Goal: Task Accomplishment & Management: Complete application form

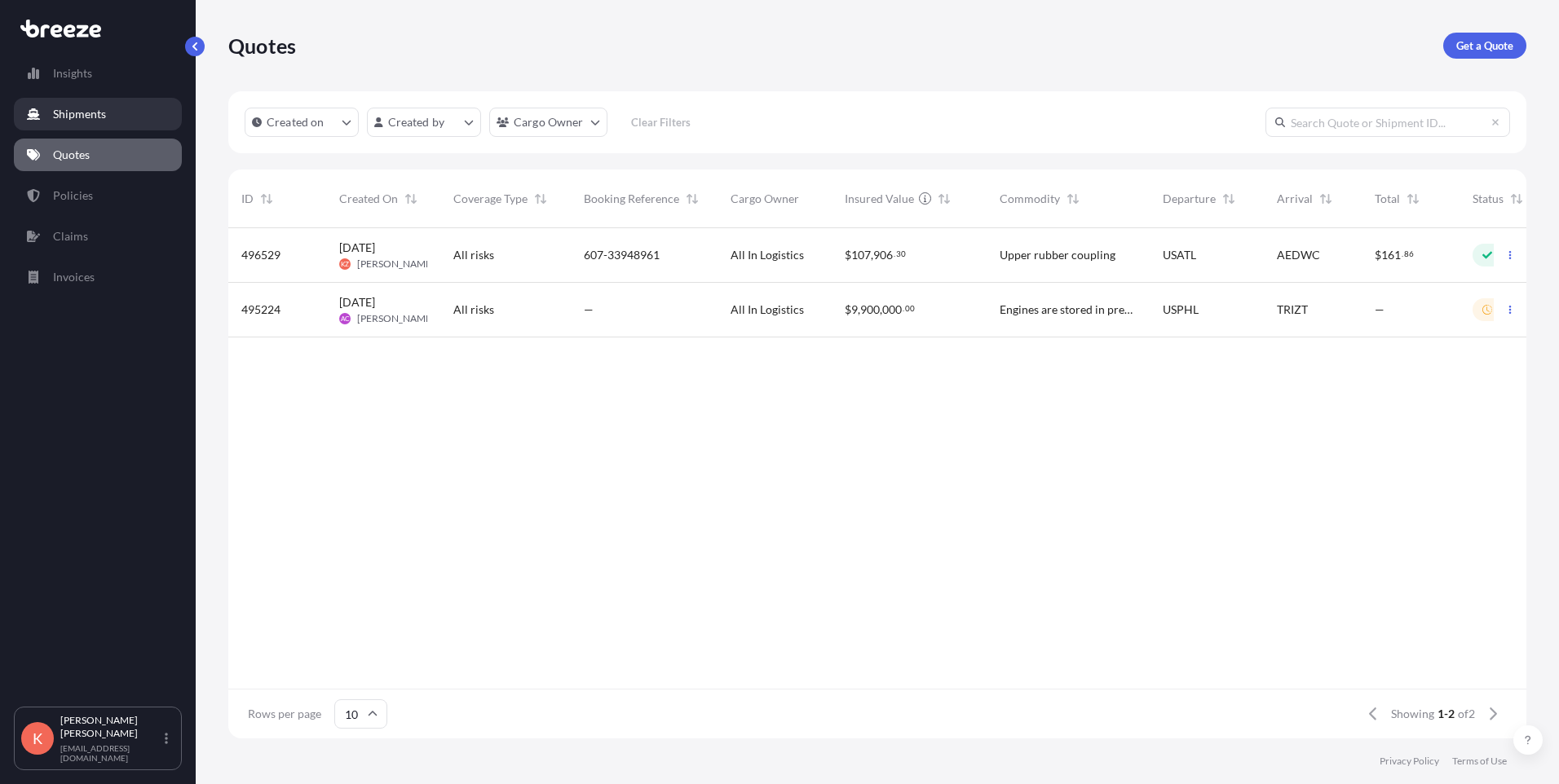
scroll to position [507, 1286]
click at [1506, 251] on button "button" at bounding box center [1510, 255] width 26 height 26
click at [1457, 265] on p "Edit quote" at bounding box center [1431, 258] width 52 height 17
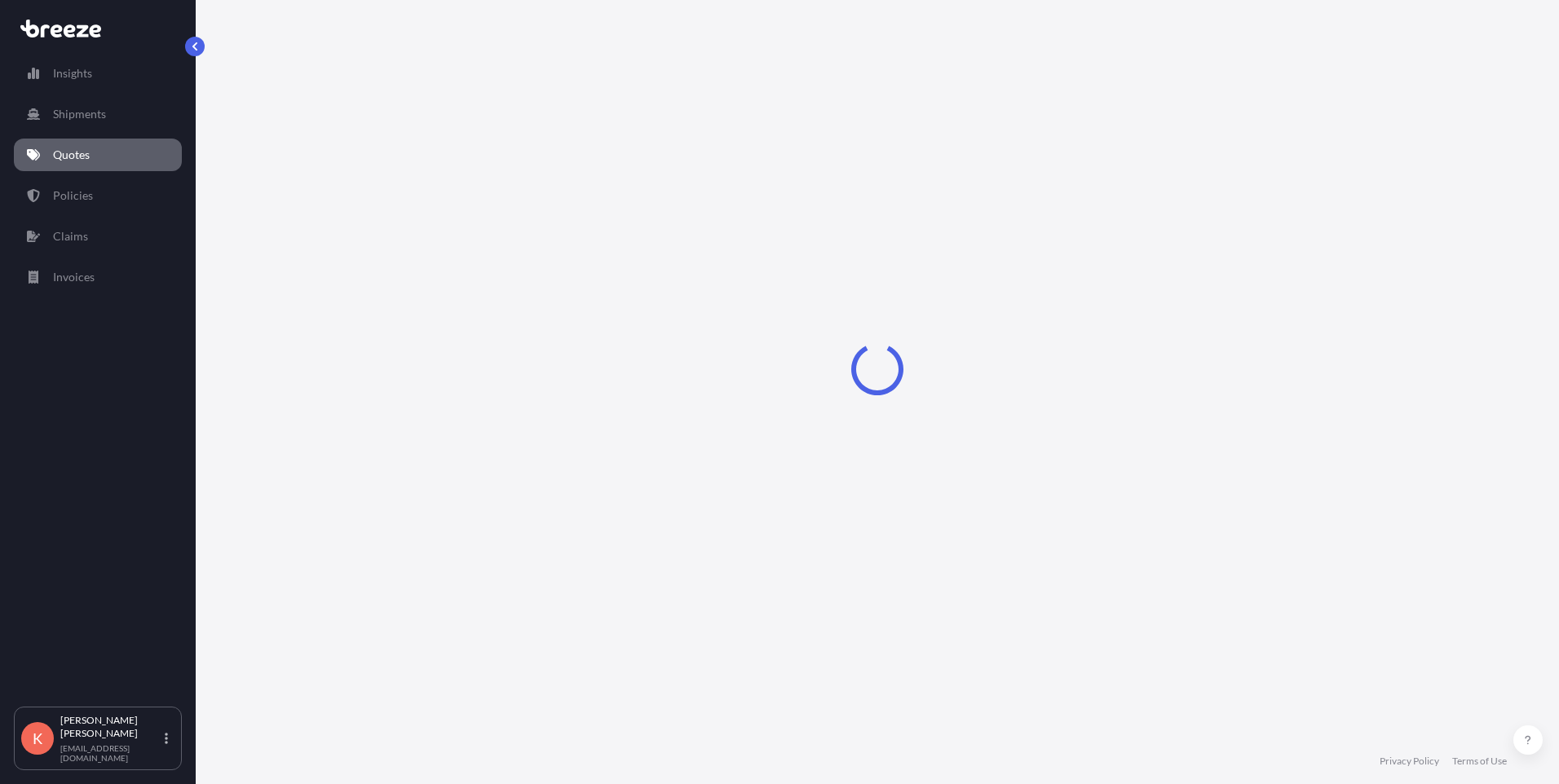
select select "Air"
select select "1"
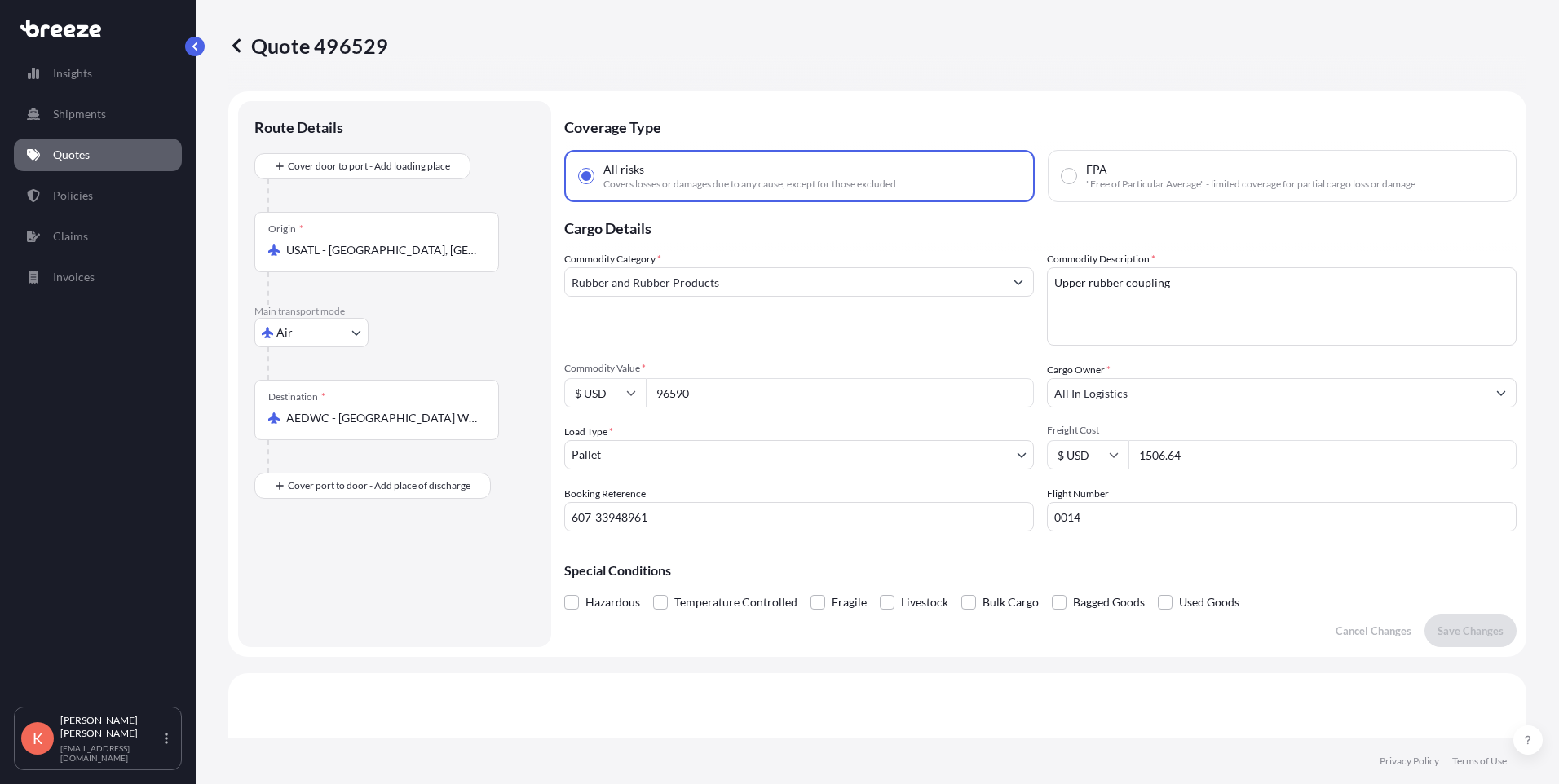
click at [410, 423] on input "AEDWC - [GEOGRAPHIC_DATA] World Central Apt, [GEOGRAPHIC_DATA]" at bounding box center [383, 417] width 192 height 17
drag, startPoint x: 477, startPoint y: 418, endPoint x: 237, endPoint y: 411, distance: 240.1
click at [237, 411] on form "Route Details Cover door to port - Add loading place Place of loading Road Road…" at bounding box center [877, 375] width 1298 height 566
type input "nited [GEOGRAPHIC_DATA]"
drag, startPoint x: 424, startPoint y: 418, endPoint x: 177, endPoint y: 409, distance: 247.2
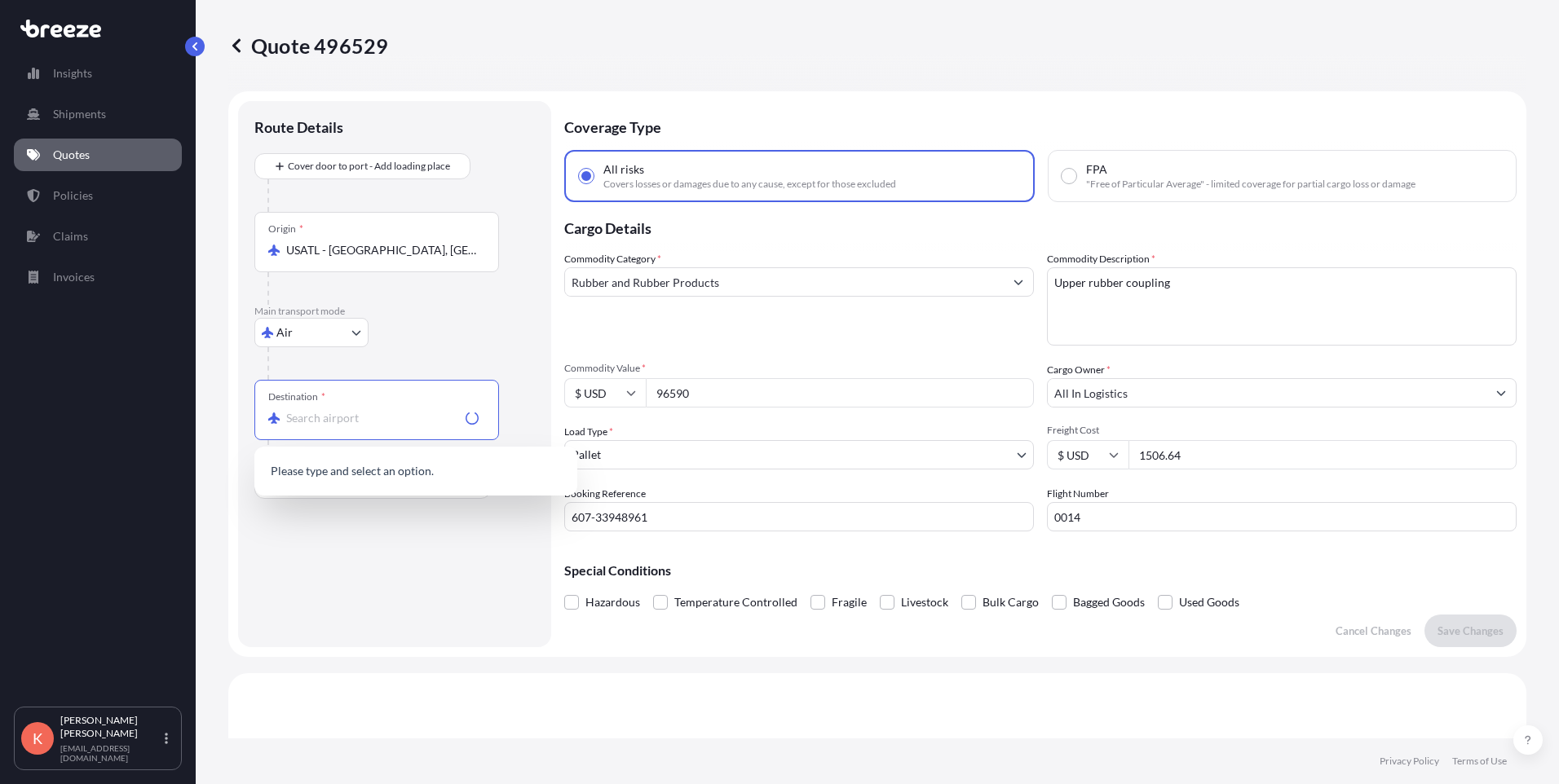
click at [177, 409] on div "Insights Shipments Quotes Policies Claims Invoices K [PERSON_NAME] [EMAIL_ADDRE…" at bounding box center [779, 392] width 1559 height 784
type input "auh"
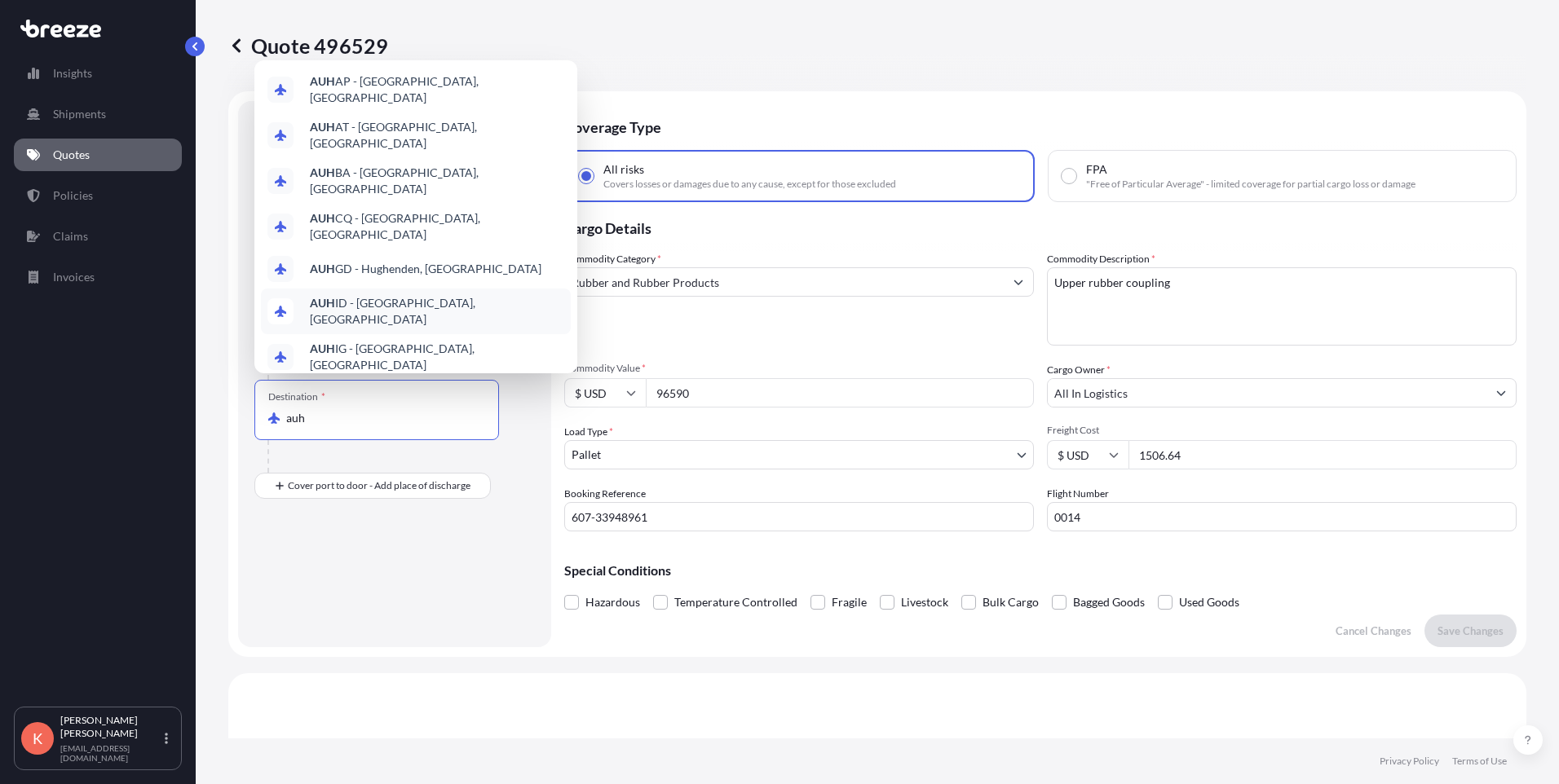
scroll to position [81, 0]
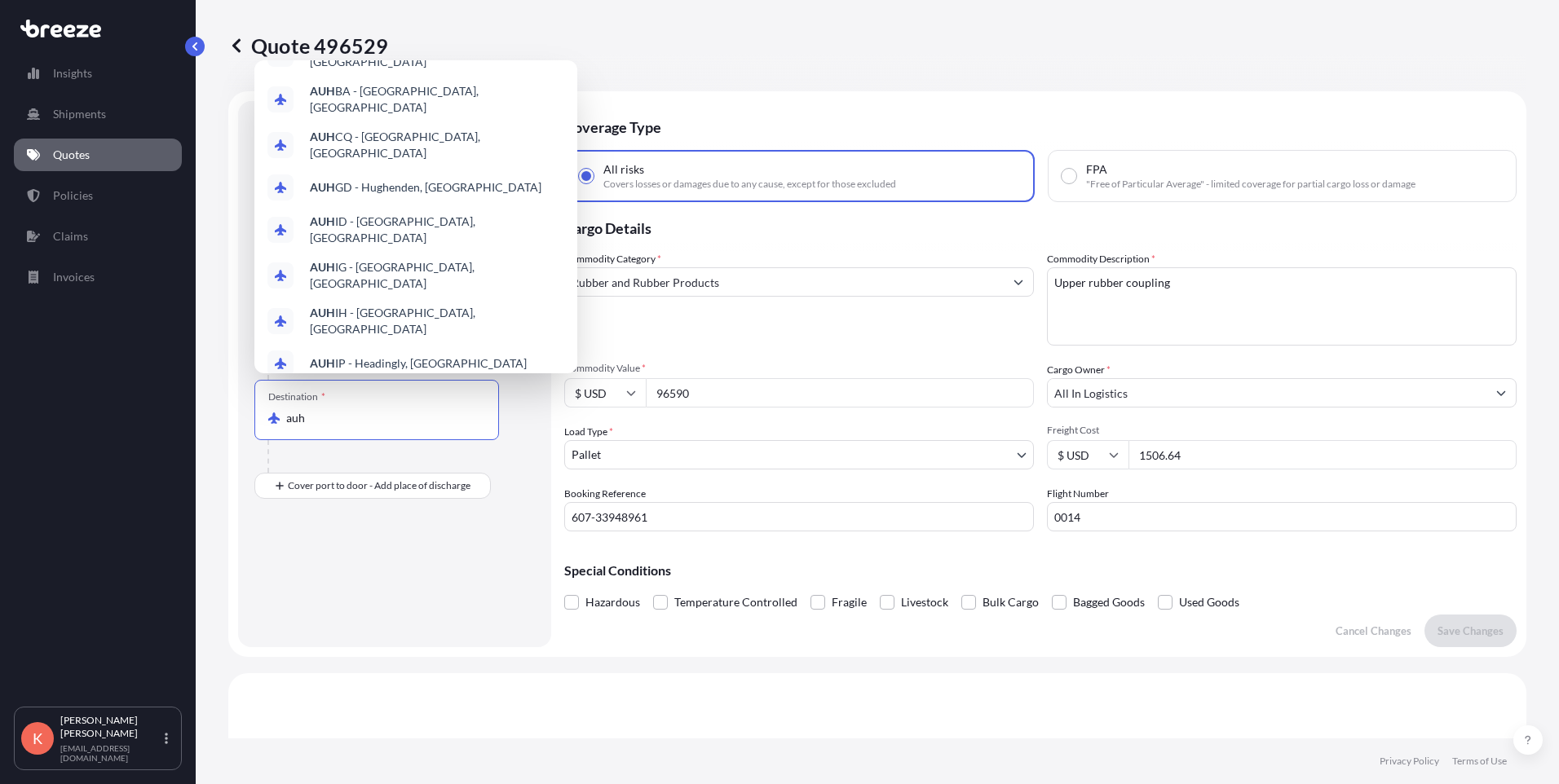
drag, startPoint x: 317, startPoint y: 422, endPoint x: 275, endPoint y: 422, distance: 42.0
click at [275, 422] on div "auh" at bounding box center [376, 417] width 217 height 17
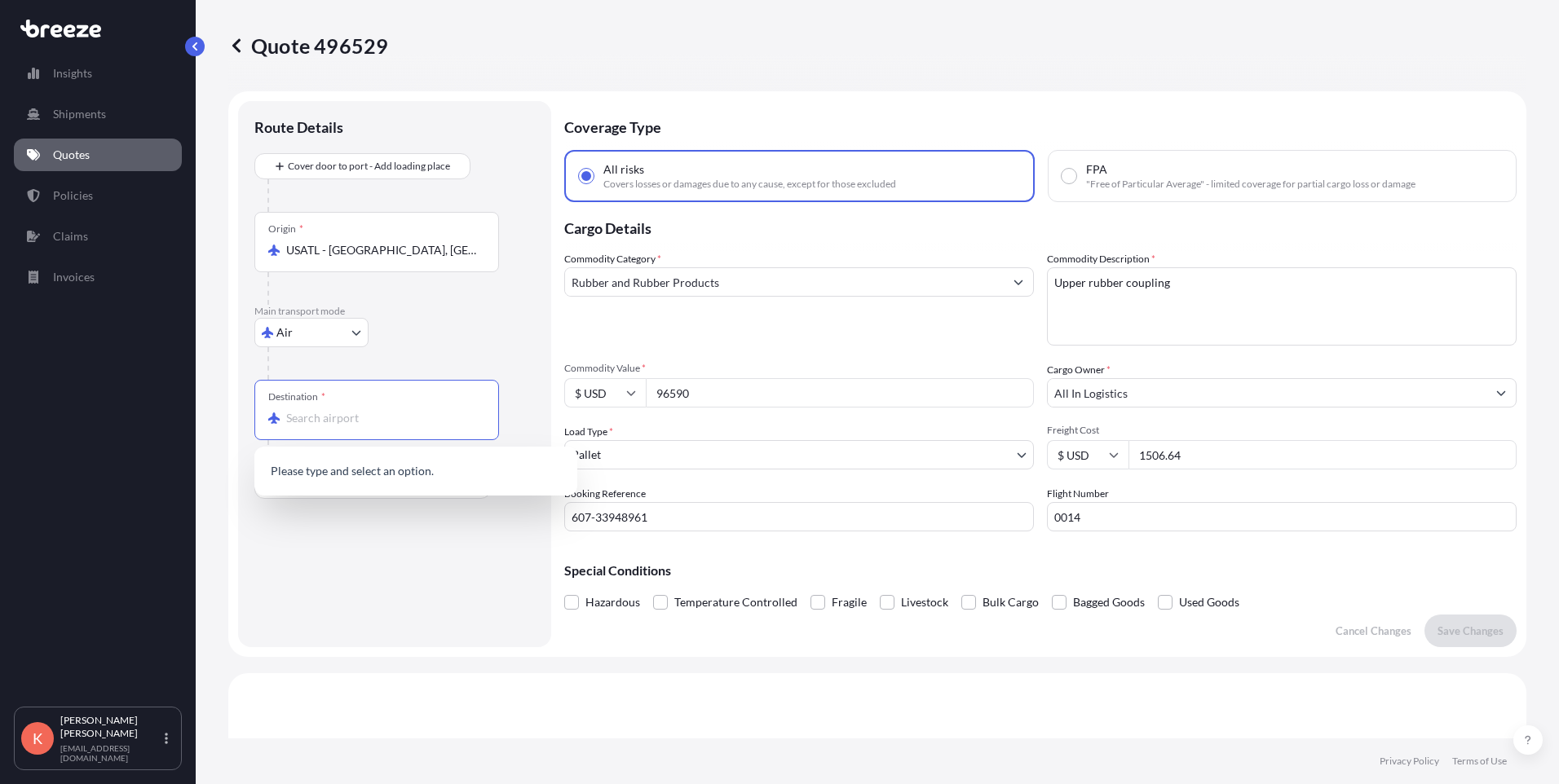
scroll to position [0, 0]
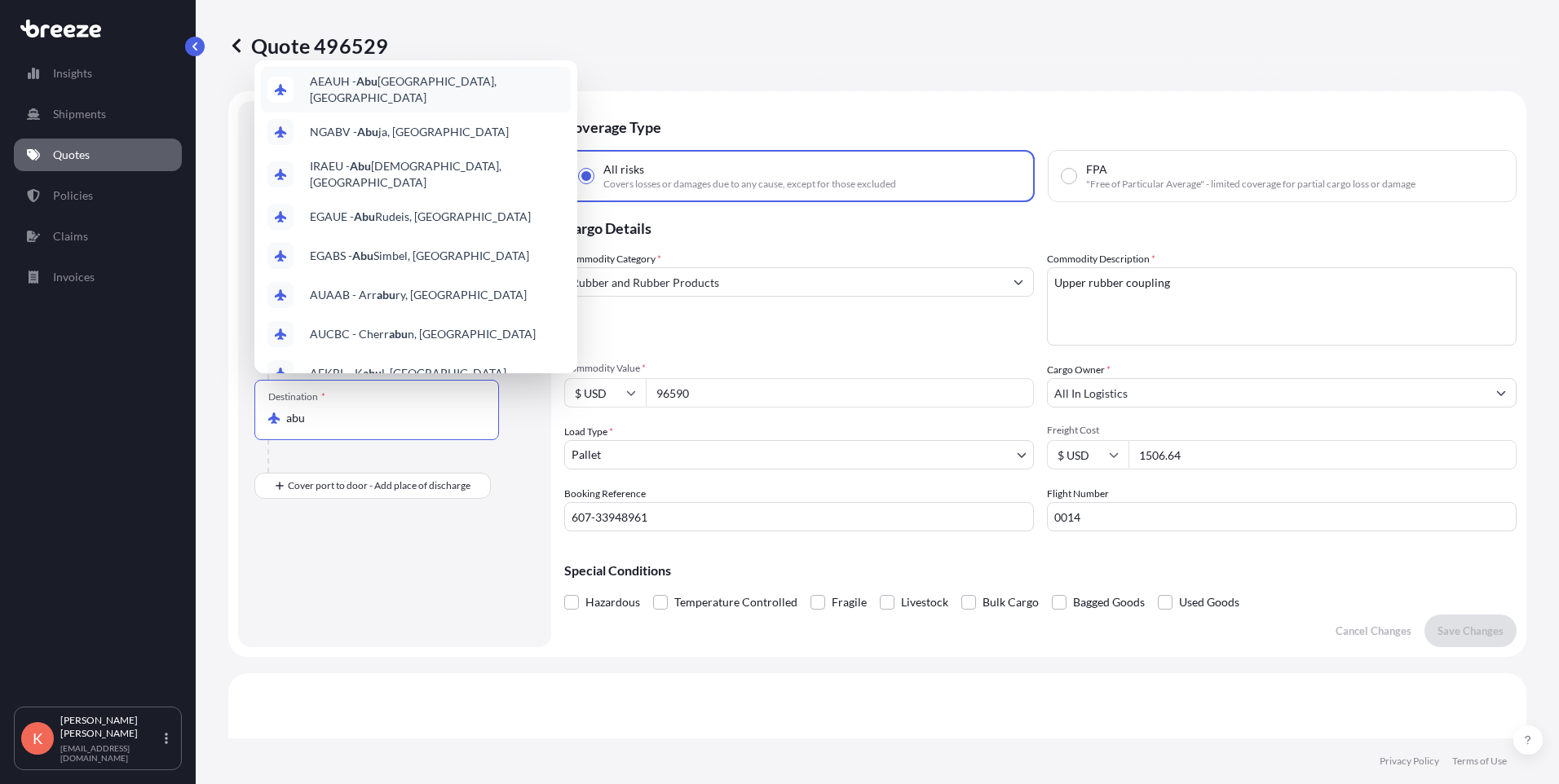
click at [405, 90] on span "AEAUH - [GEOGRAPHIC_DATA], [GEOGRAPHIC_DATA]" at bounding box center [437, 89] width 254 height 32
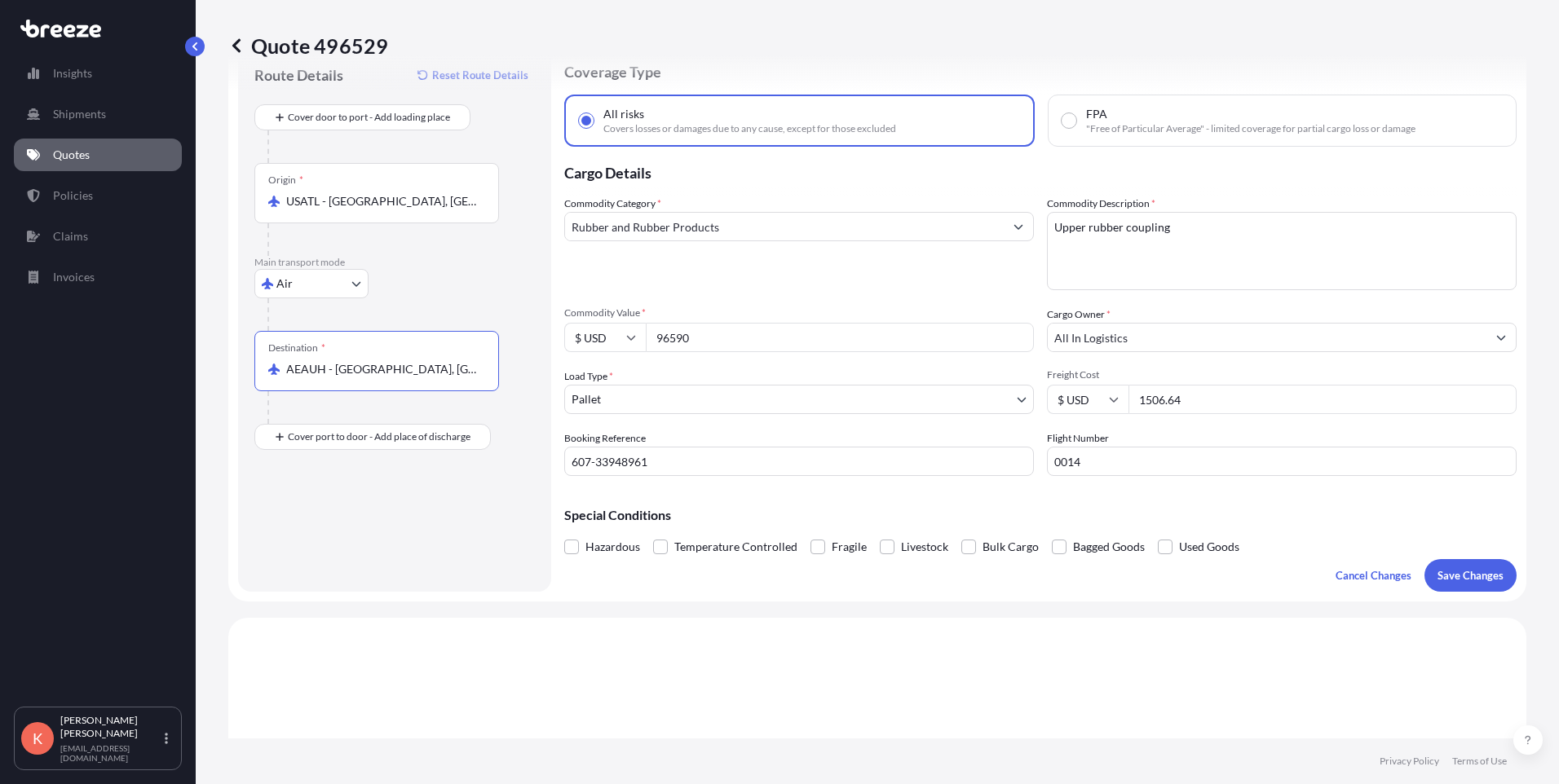
scroll to position [81, 0]
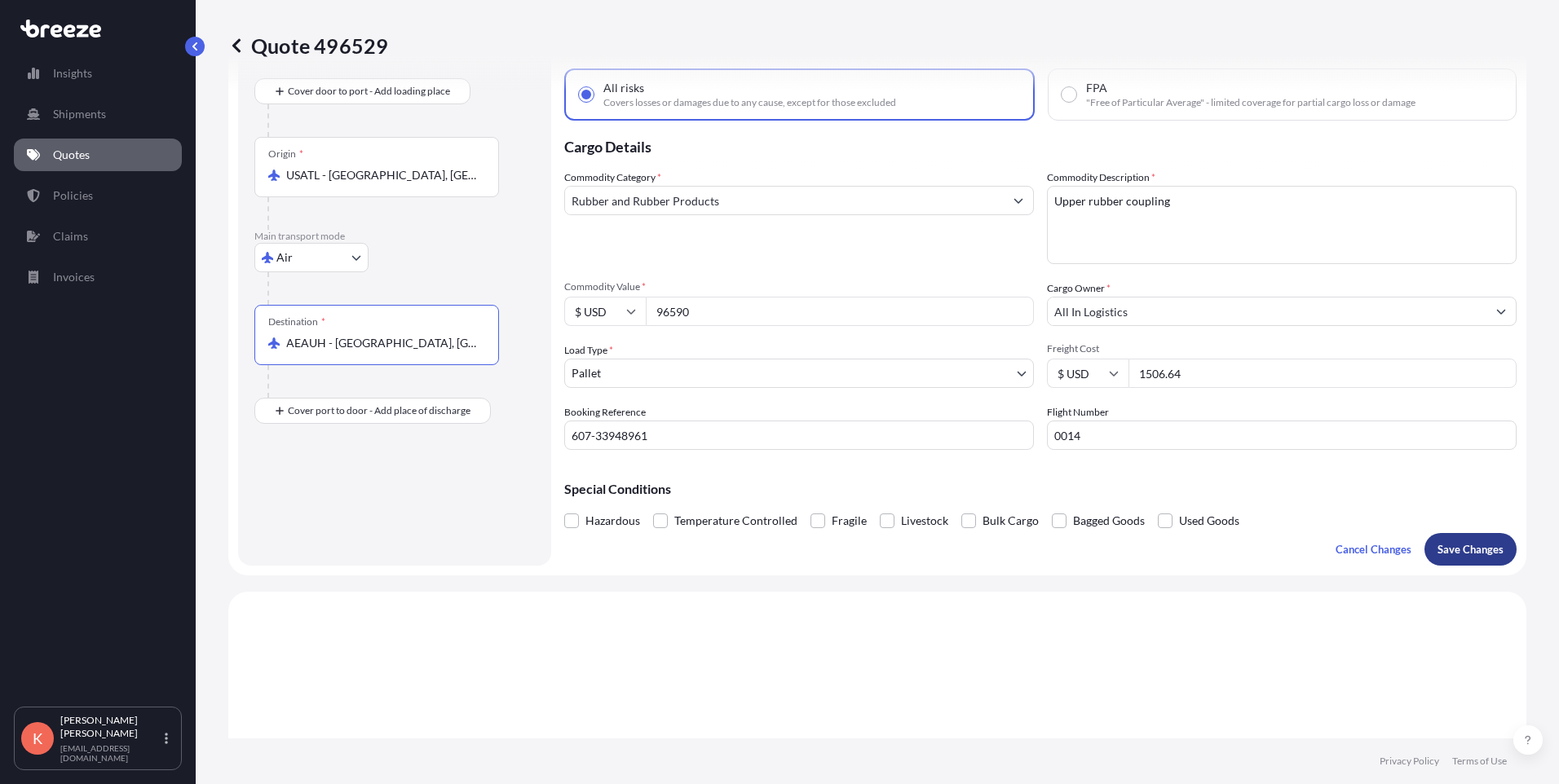
type input "AEAUH - [GEOGRAPHIC_DATA], [GEOGRAPHIC_DATA]"
click at [1438, 553] on p "Save Changes" at bounding box center [1471, 549] width 66 height 17
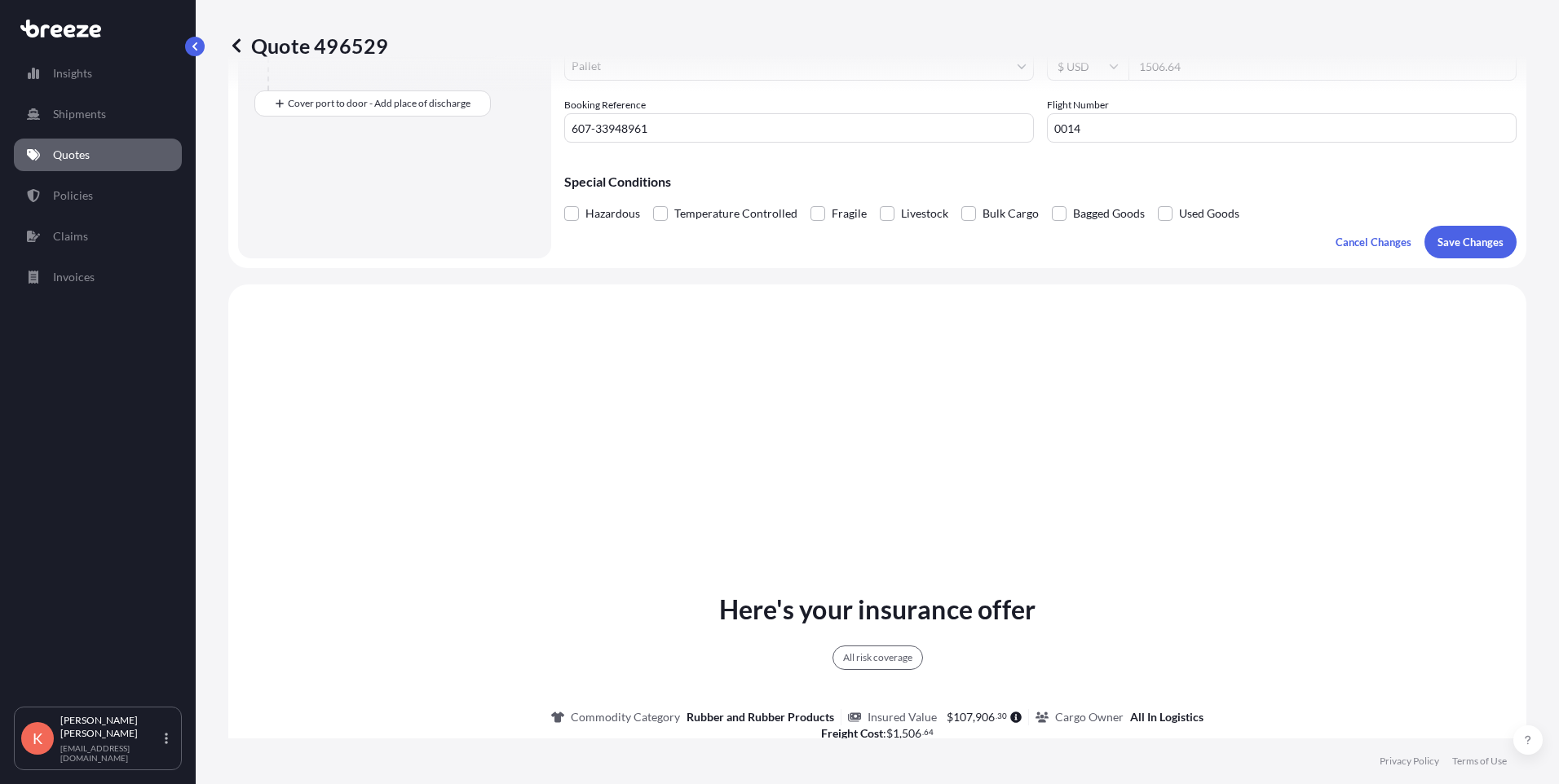
scroll to position [592, 0]
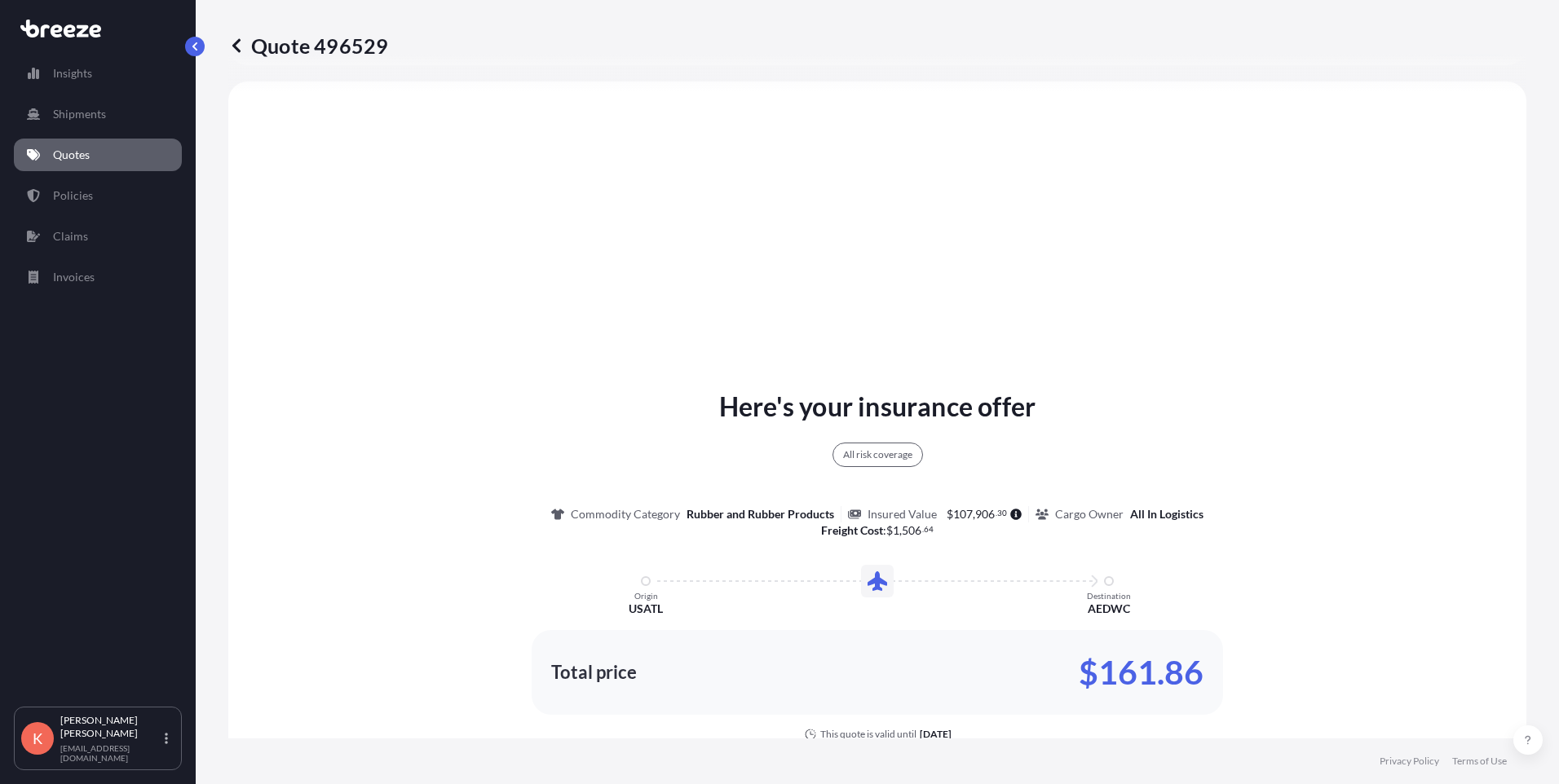
select select "Air"
select select "1"
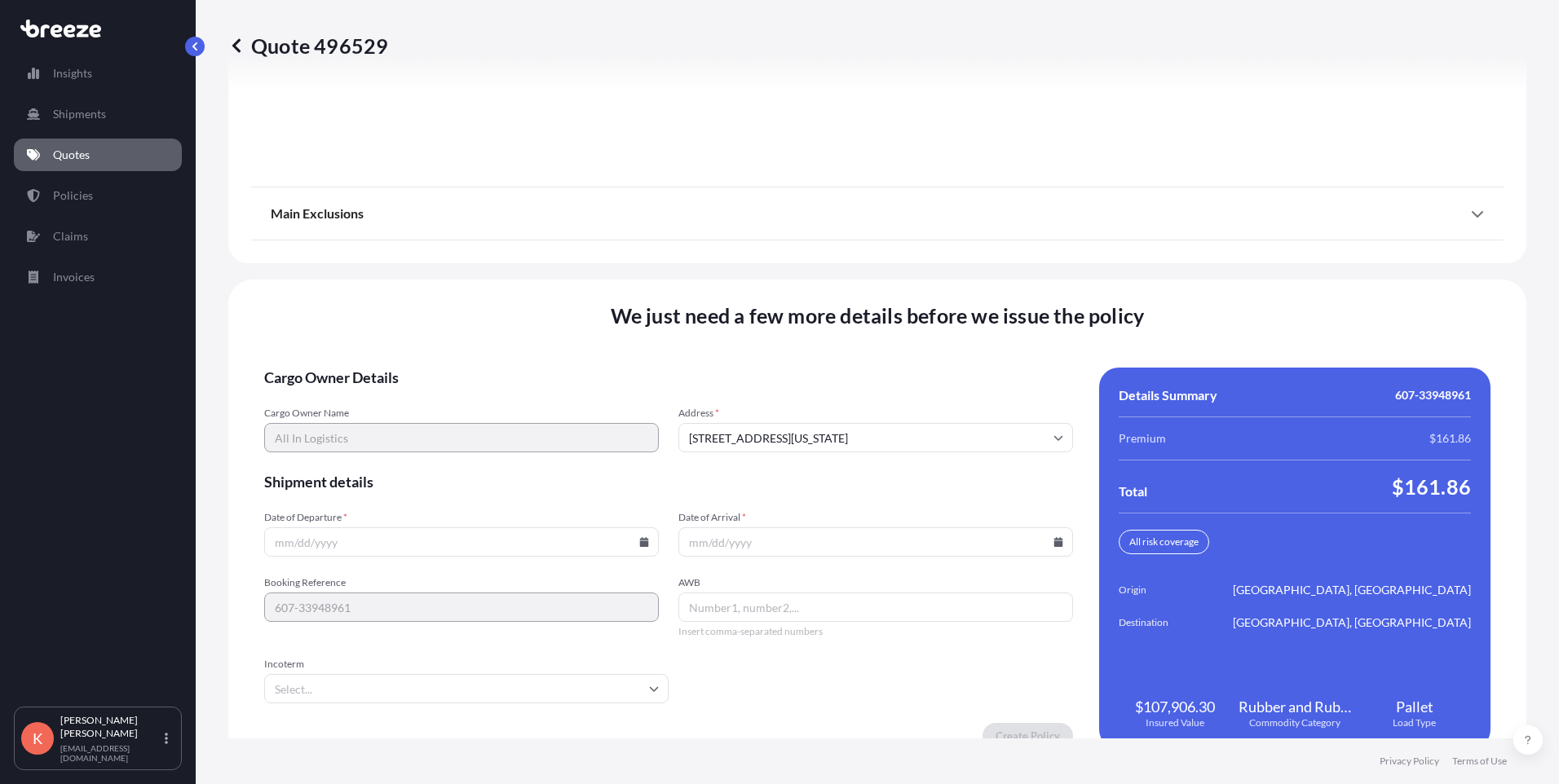
scroll to position [2061, 0]
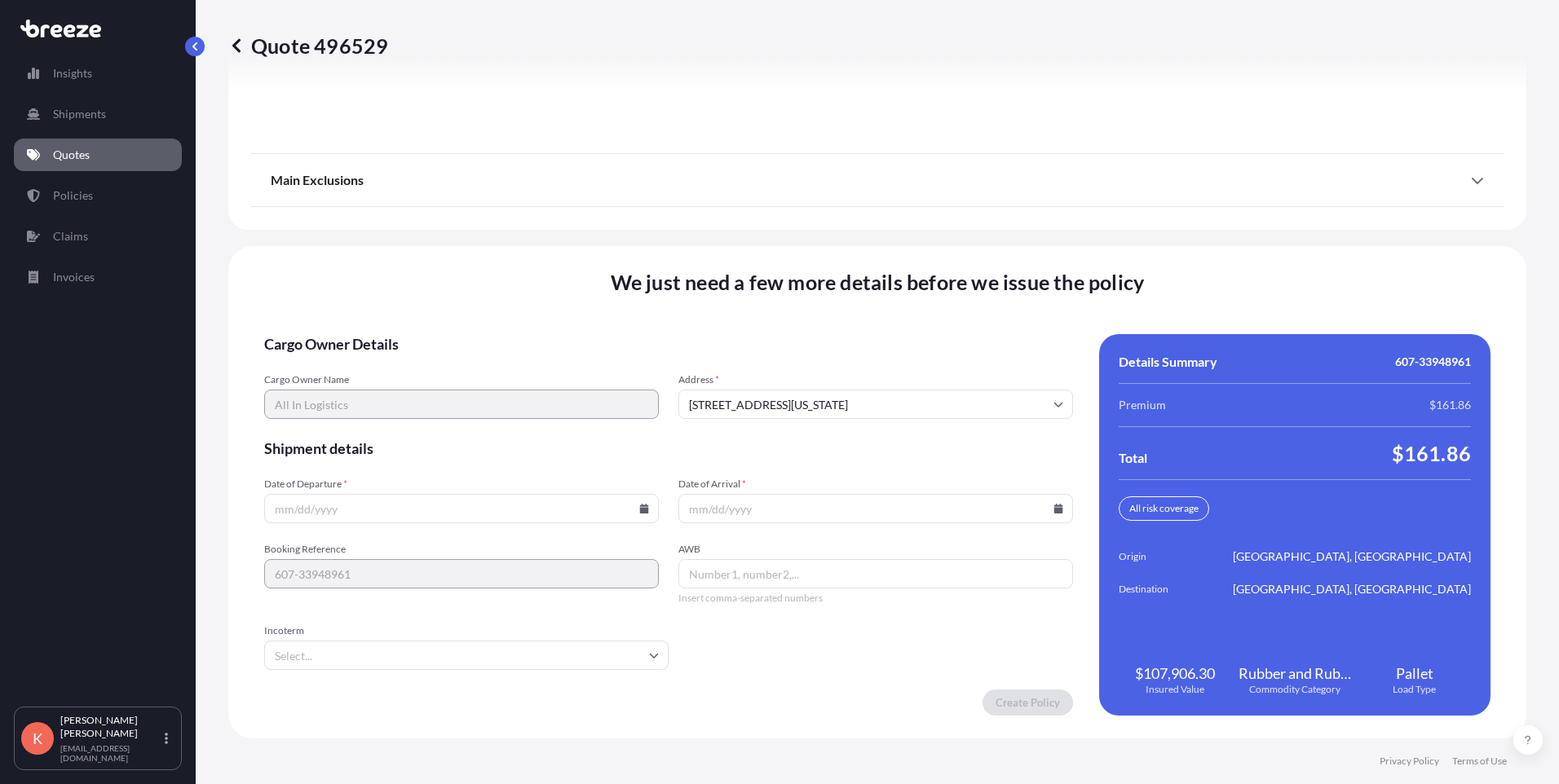
click at [394, 506] on input "Date of Departure *" at bounding box center [461, 509] width 395 height 30
click at [636, 513] on input "Date of Departure *" at bounding box center [461, 509] width 395 height 30
click at [643, 509] on icon at bounding box center [645, 508] width 9 height 10
click at [423, 361] on button "13" at bounding box center [422, 363] width 26 height 26
type input "[DATE]"
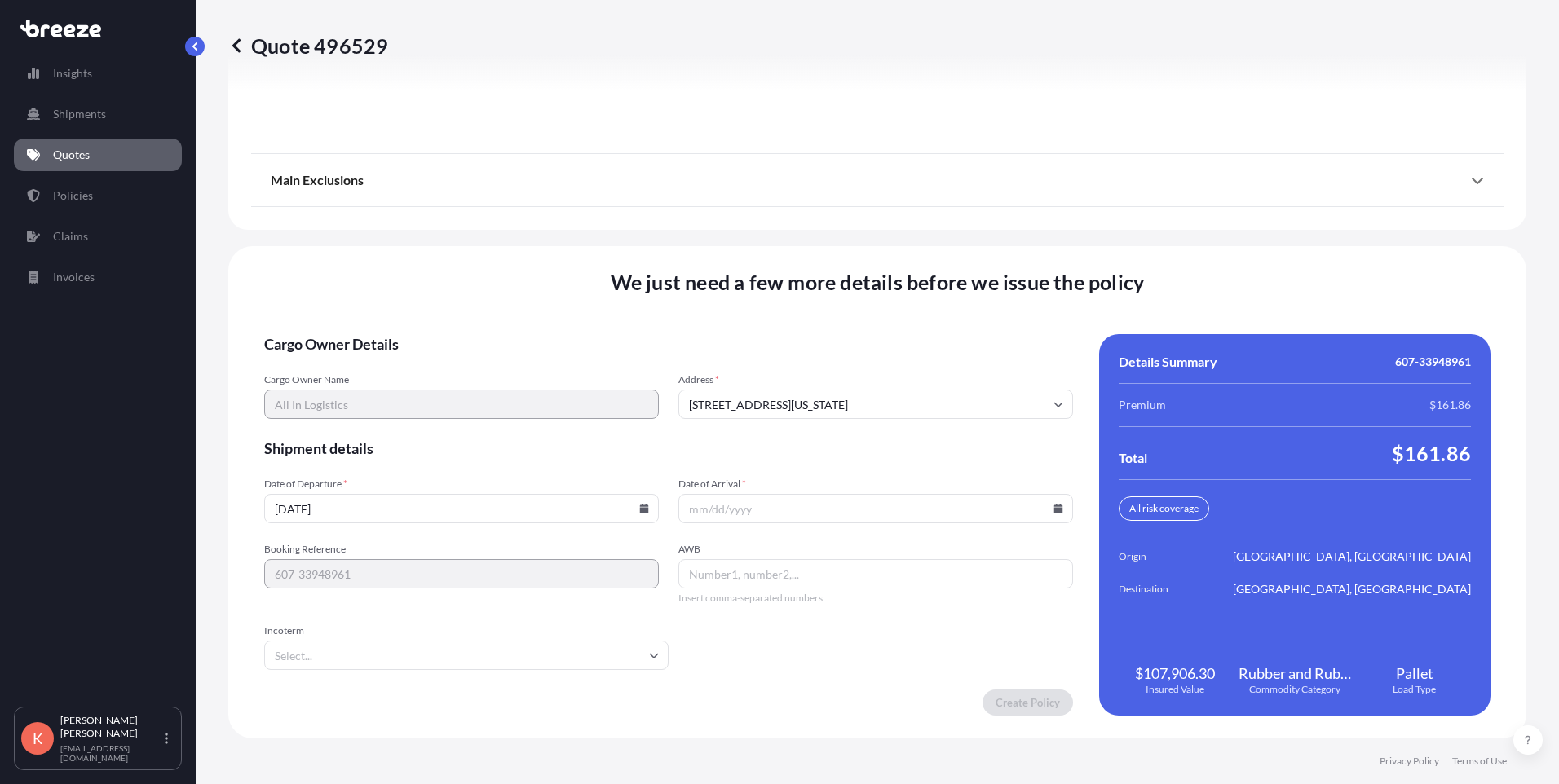
click at [866, 512] on input "Date of Arrival *" at bounding box center [876, 509] width 395 height 30
click at [804, 511] on input "Date of Arrival *" at bounding box center [876, 509] width 395 height 30
click at [1054, 512] on icon at bounding box center [1059, 508] width 9 height 10
click at [874, 362] on button "14" at bounding box center [870, 363] width 26 height 26
type input "[DATE]"
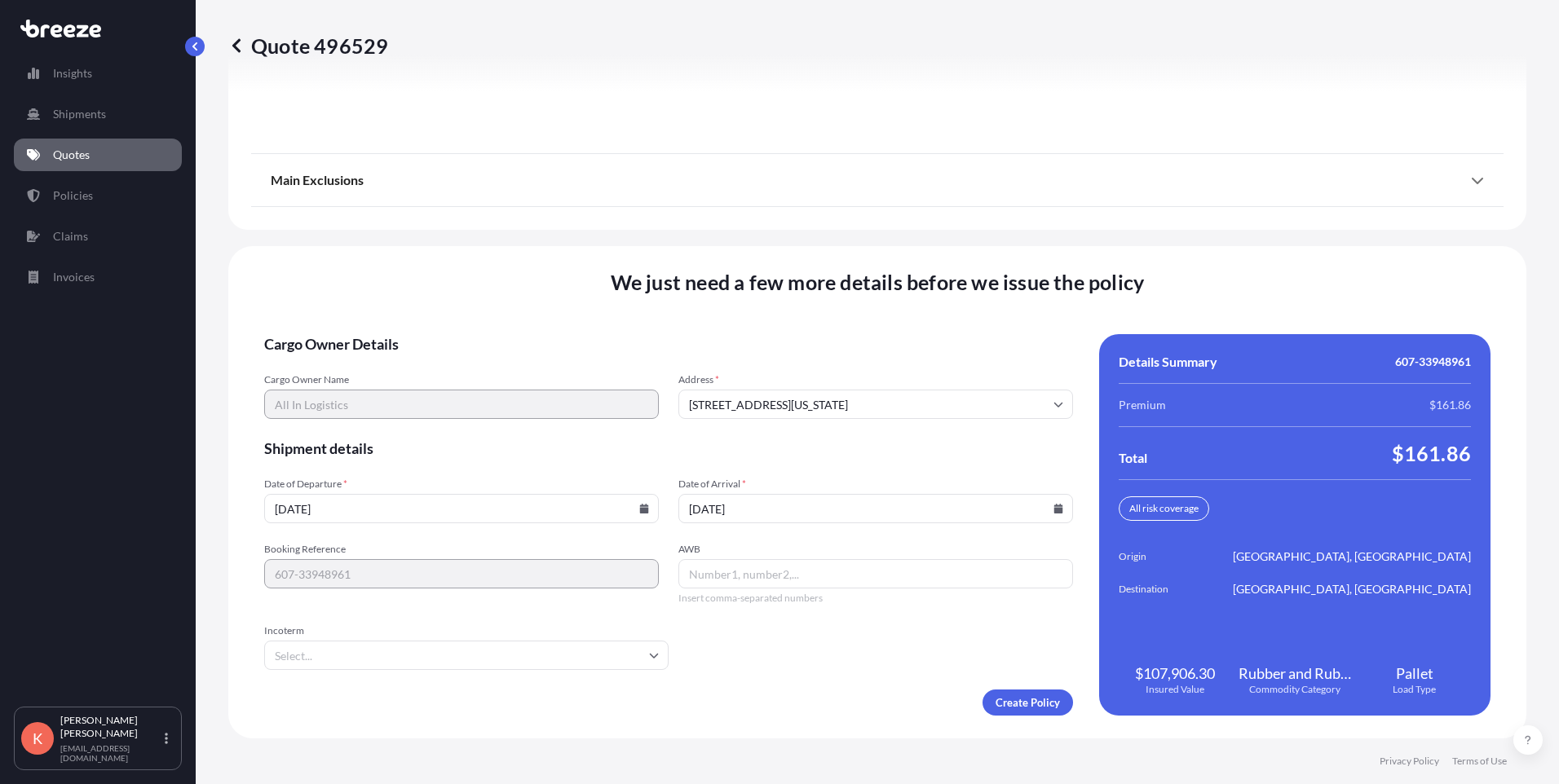
click at [869, 551] on span "AWB" at bounding box center [876, 549] width 395 height 13
click at [869, 559] on input "AWB" at bounding box center [876, 574] width 395 height 30
click at [831, 574] on input "AWB" at bounding box center [876, 574] width 395 height 30
paste input "607-33948961"
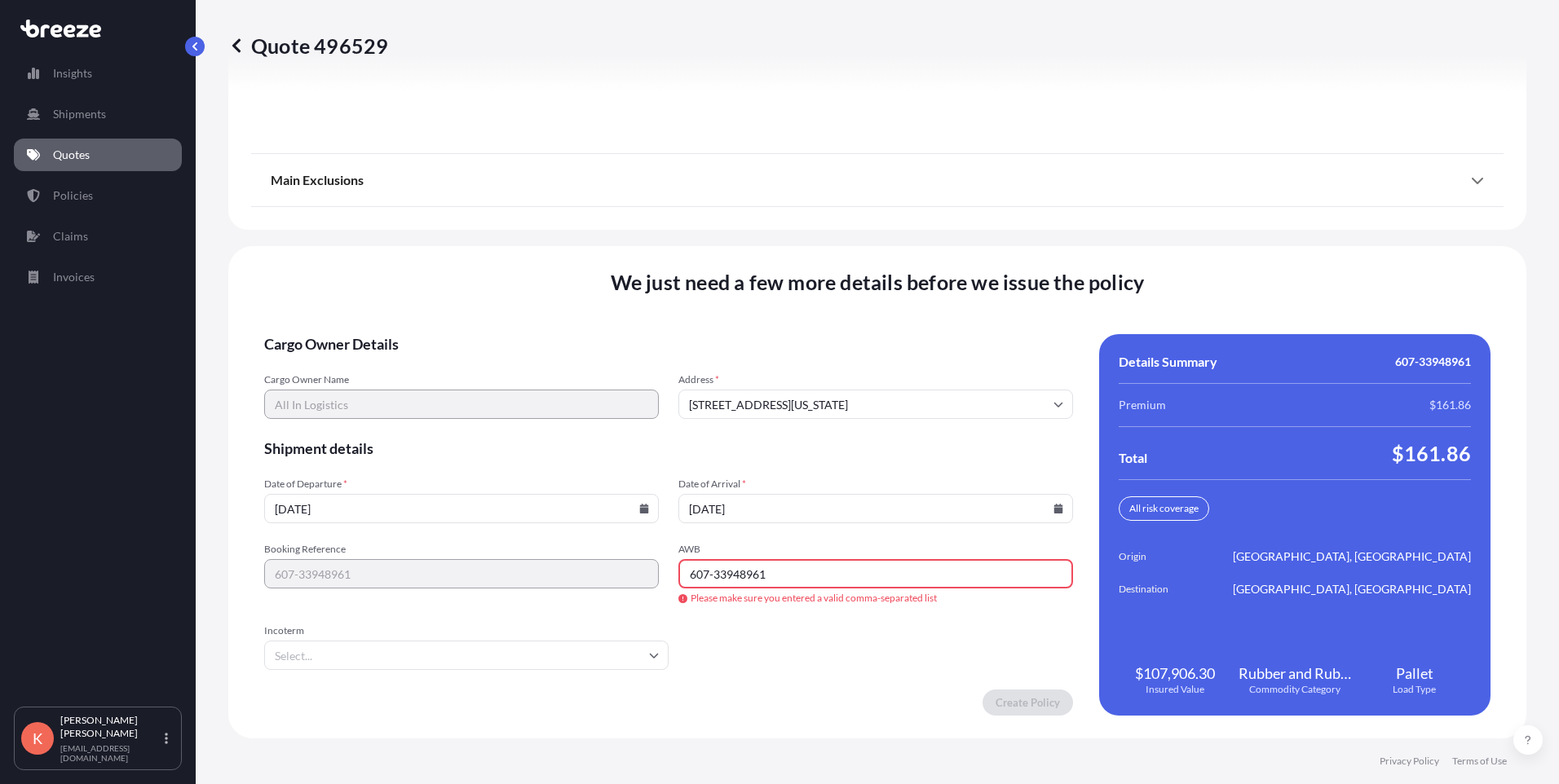
click at [802, 580] on input "607-33948961" at bounding box center [876, 574] width 395 height 30
click at [777, 575] on input "607-33948961" at bounding box center [876, 574] width 395 height 30
click at [776, 576] on input "607-33948961" at bounding box center [876, 574] width 395 height 30
click at [739, 616] on form "Cargo Owner Details Cargo Owner Name All In Logistics Address * [STREET_ADDRESS…" at bounding box center [668, 525] width 809 height 382
click at [710, 573] on input "607-33948961" at bounding box center [876, 574] width 395 height 30
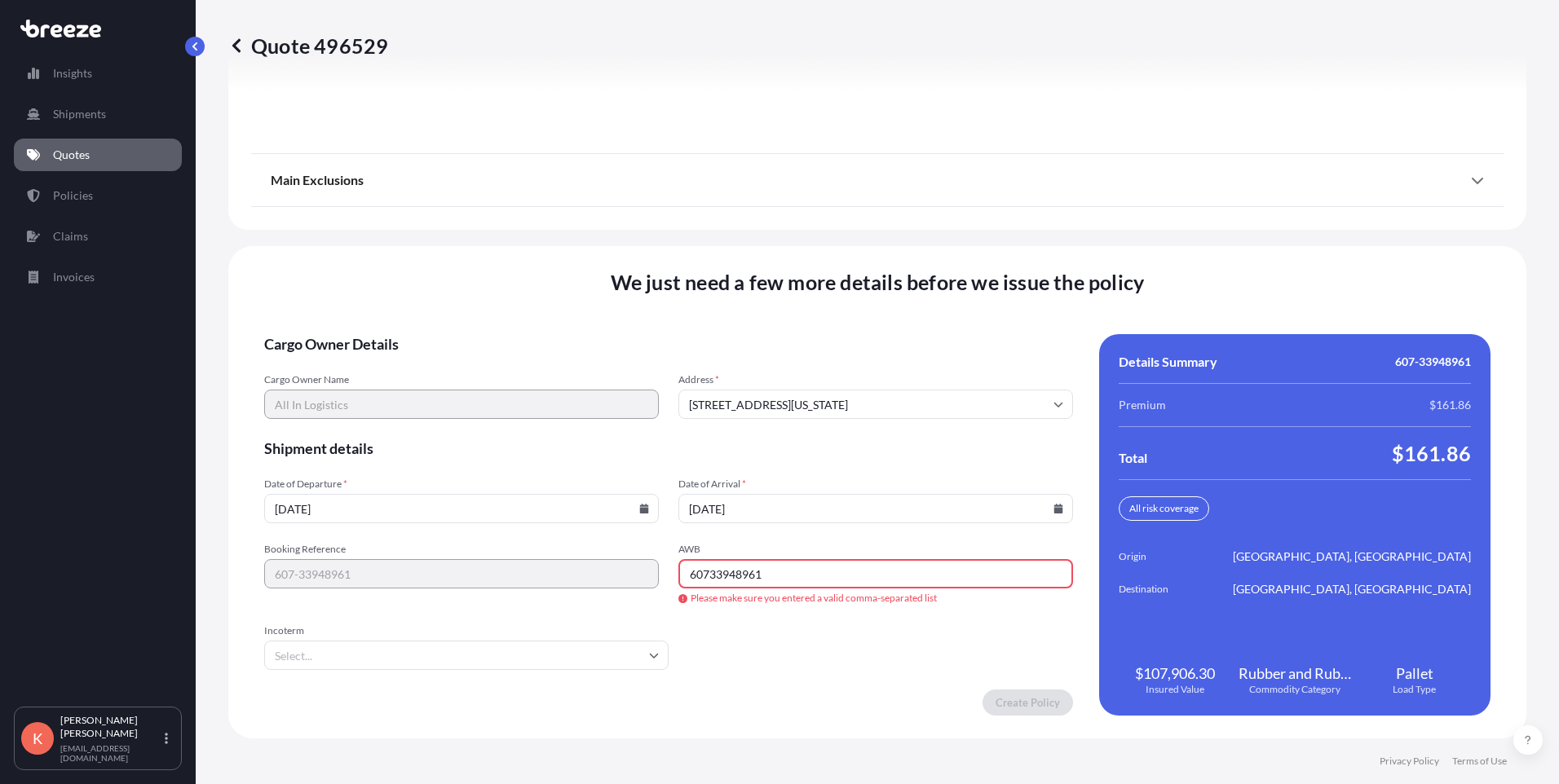
click at [769, 606] on form "Cargo Owner Details Cargo Owner Name All In Logistics Address * [STREET_ADDRESS…" at bounding box center [668, 525] width 809 height 382
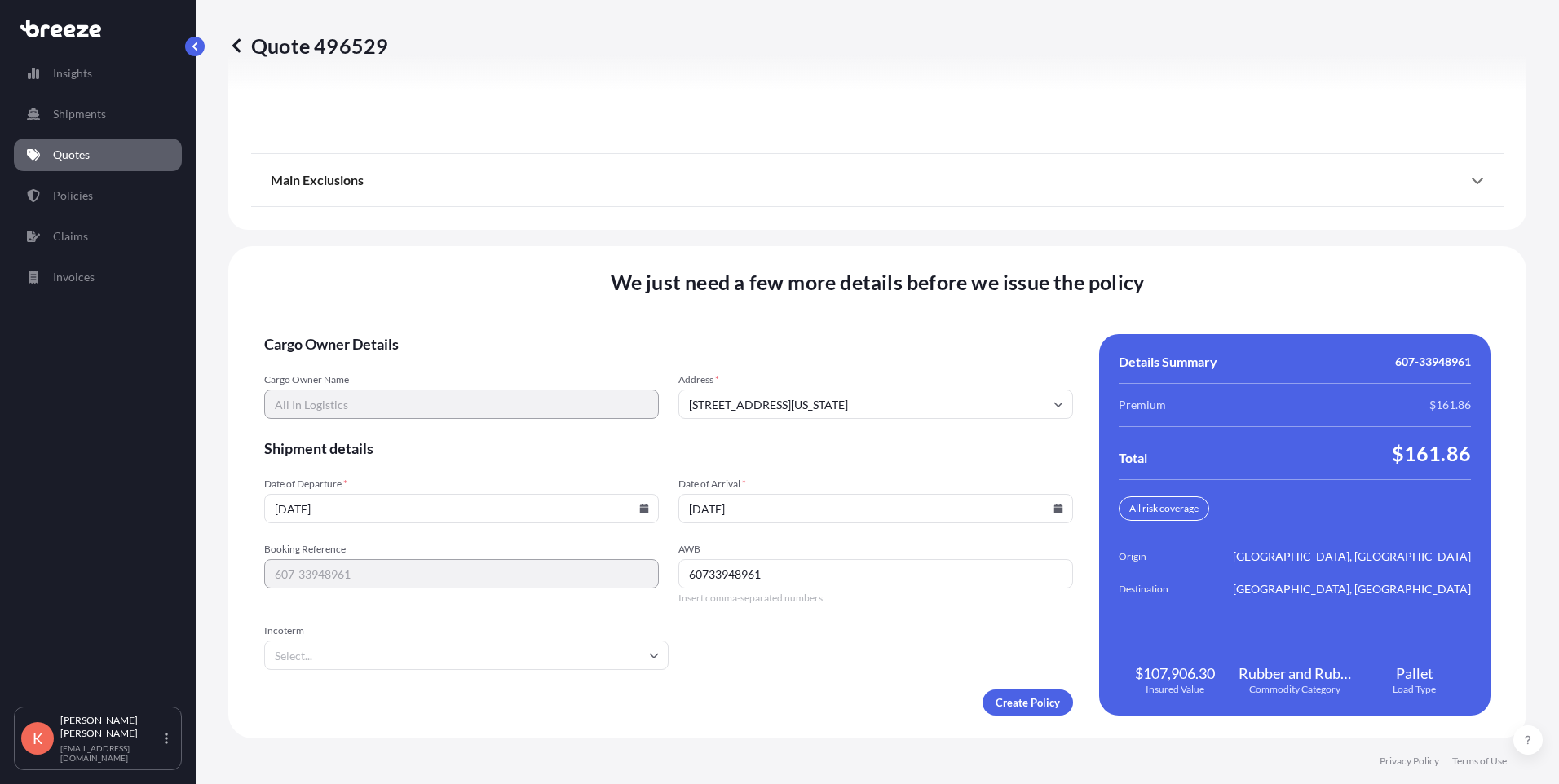
click at [705, 573] on input "60733948961" at bounding box center [876, 574] width 395 height 30
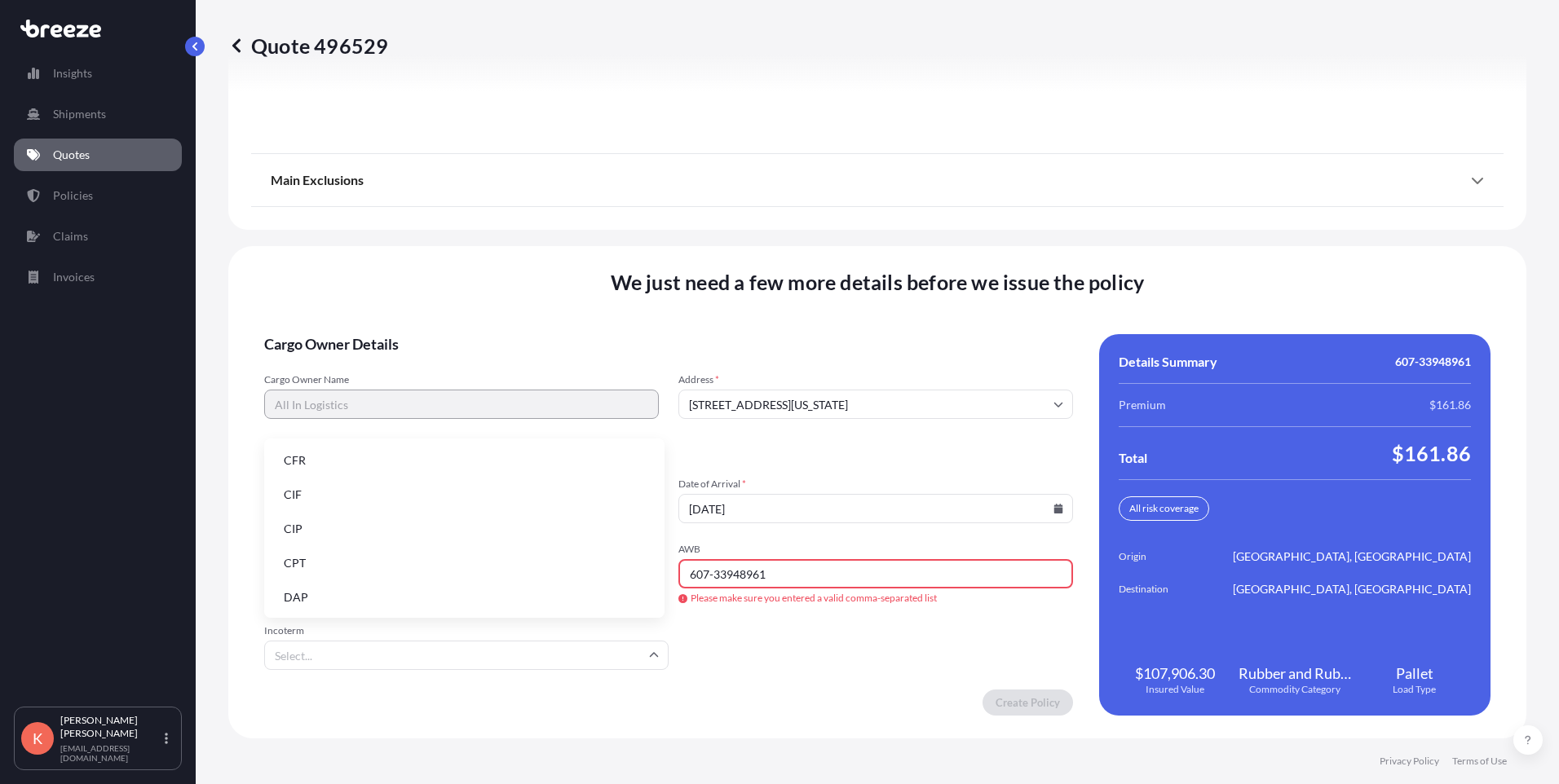
click at [480, 658] on input "Incoterm" at bounding box center [466, 656] width 404 height 30
click at [328, 492] on li "EXW" at bounding box center [464, 492] width 387 height 31
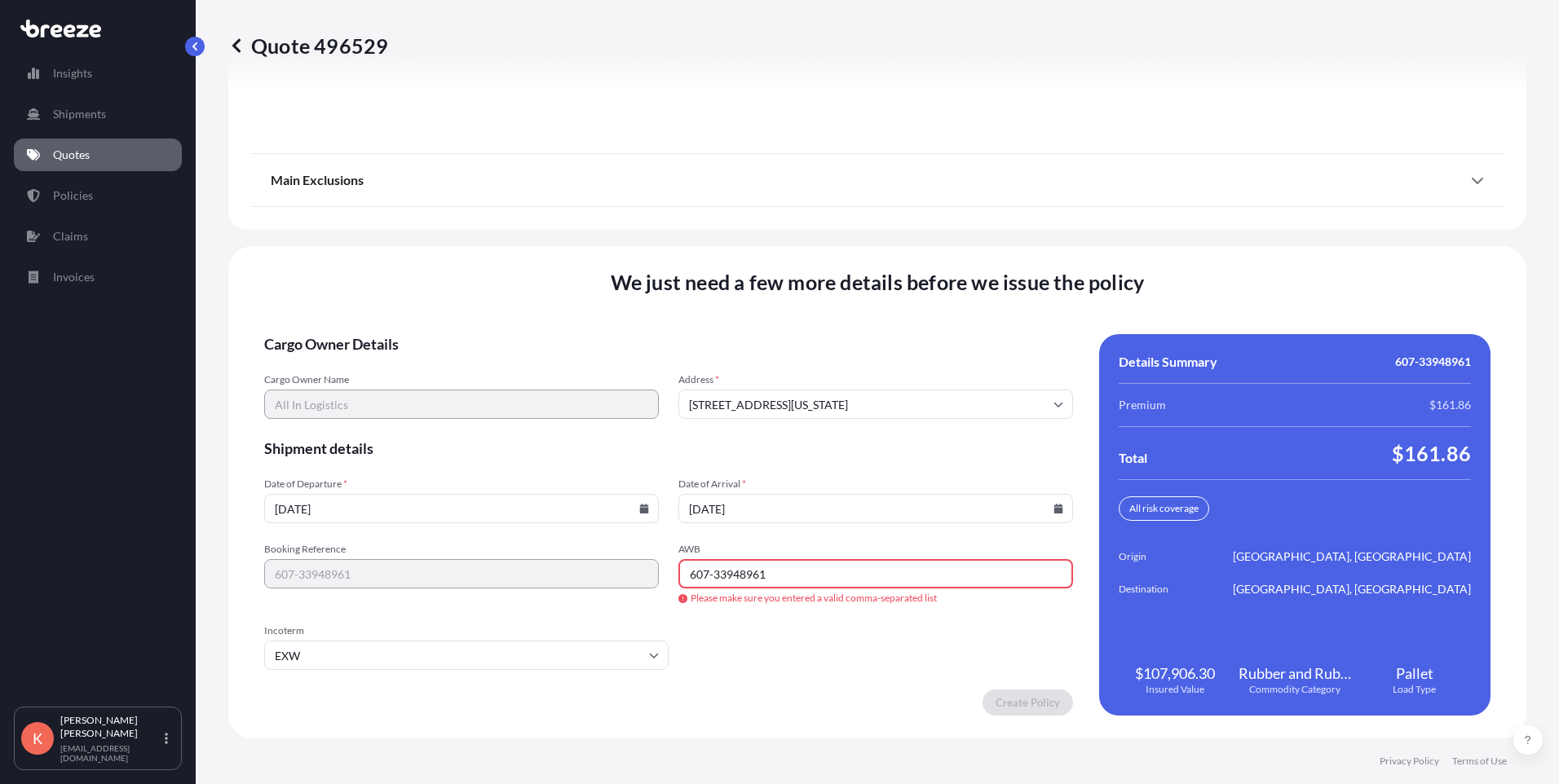
click at [776, 571] on input "607-33948961" at bounding box center [876, 574] width 395 height 30
click at [711, 574] on input "607-33948961" at bounding box center [876, 574] width 395 height 30
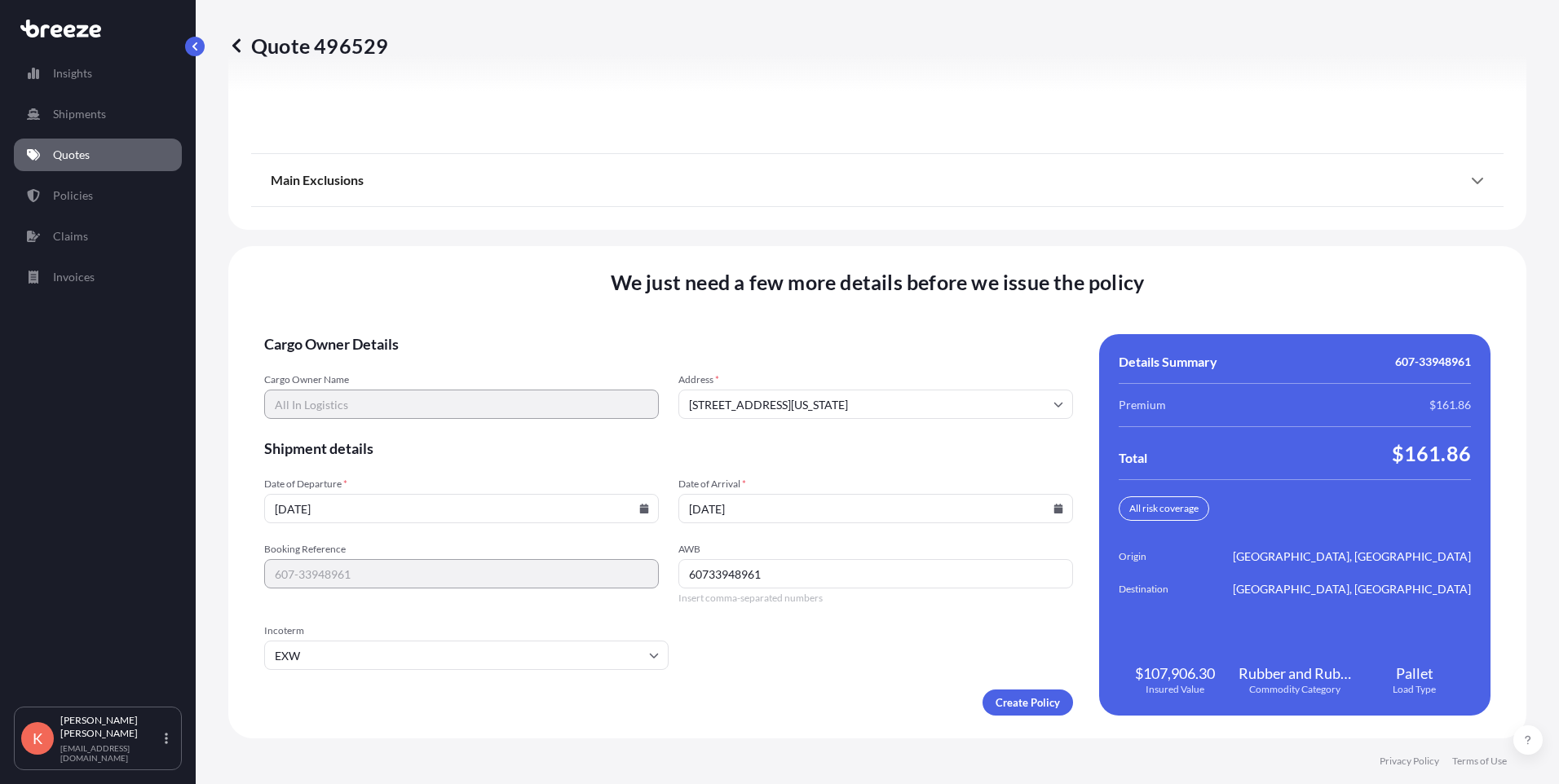
click at [807, 616] on form "Cargo Owner Details Cargo Owner Name All In Logistics Address * [STREET_ADDRESS…" at bounding box center [668, 525] width 809 height 382
click at [787, 575] on input "60733948961" at bounding box center [876, 574] width 395 height 30
click at [704, 571] on input "60733948961" at bounding box center [876, 574] width 395 height 30
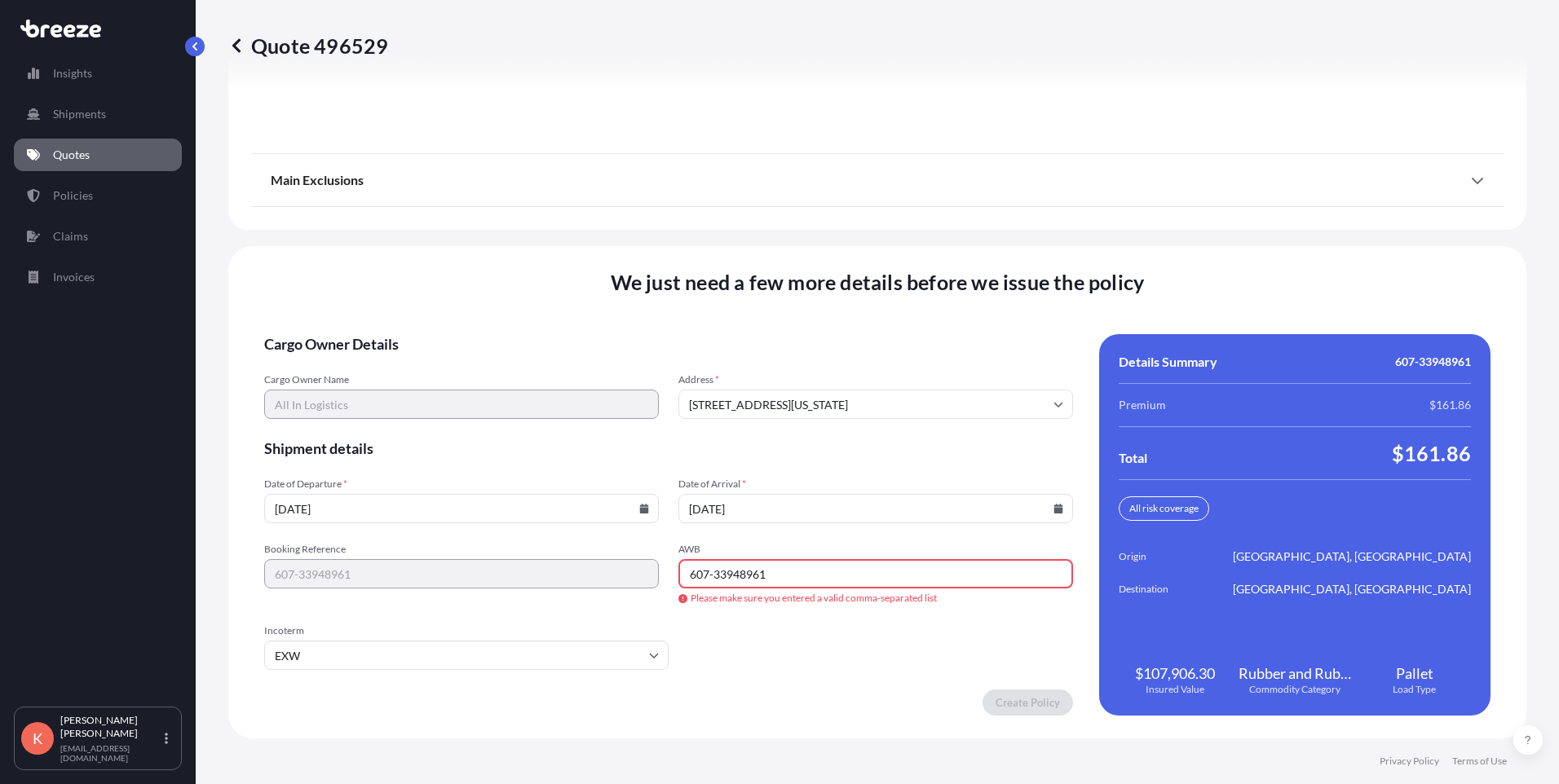
click at [711, 573] on input "607-33948961" at bounding box center [876, 574] width 395 height 30
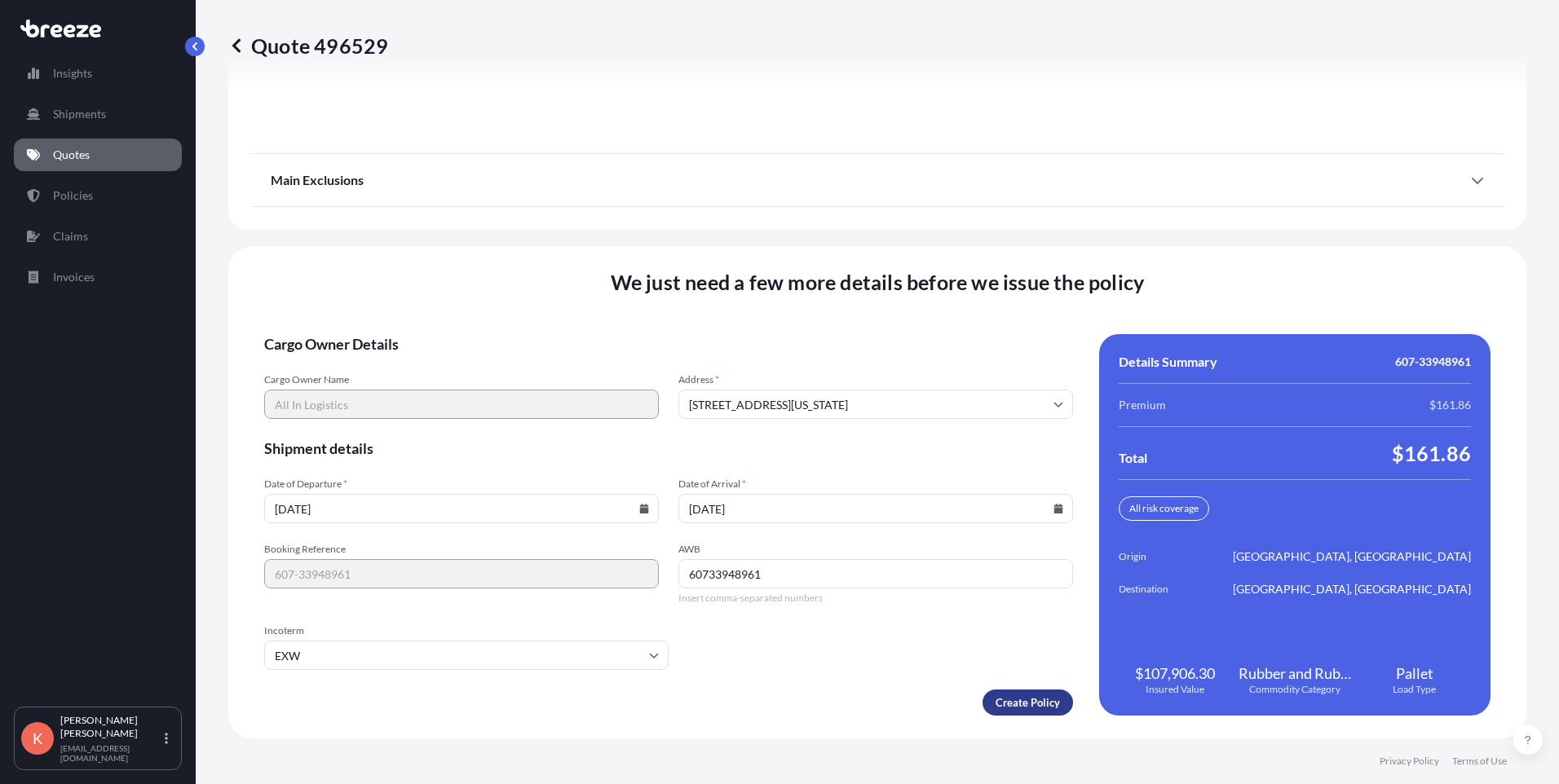
type input "60733948961"
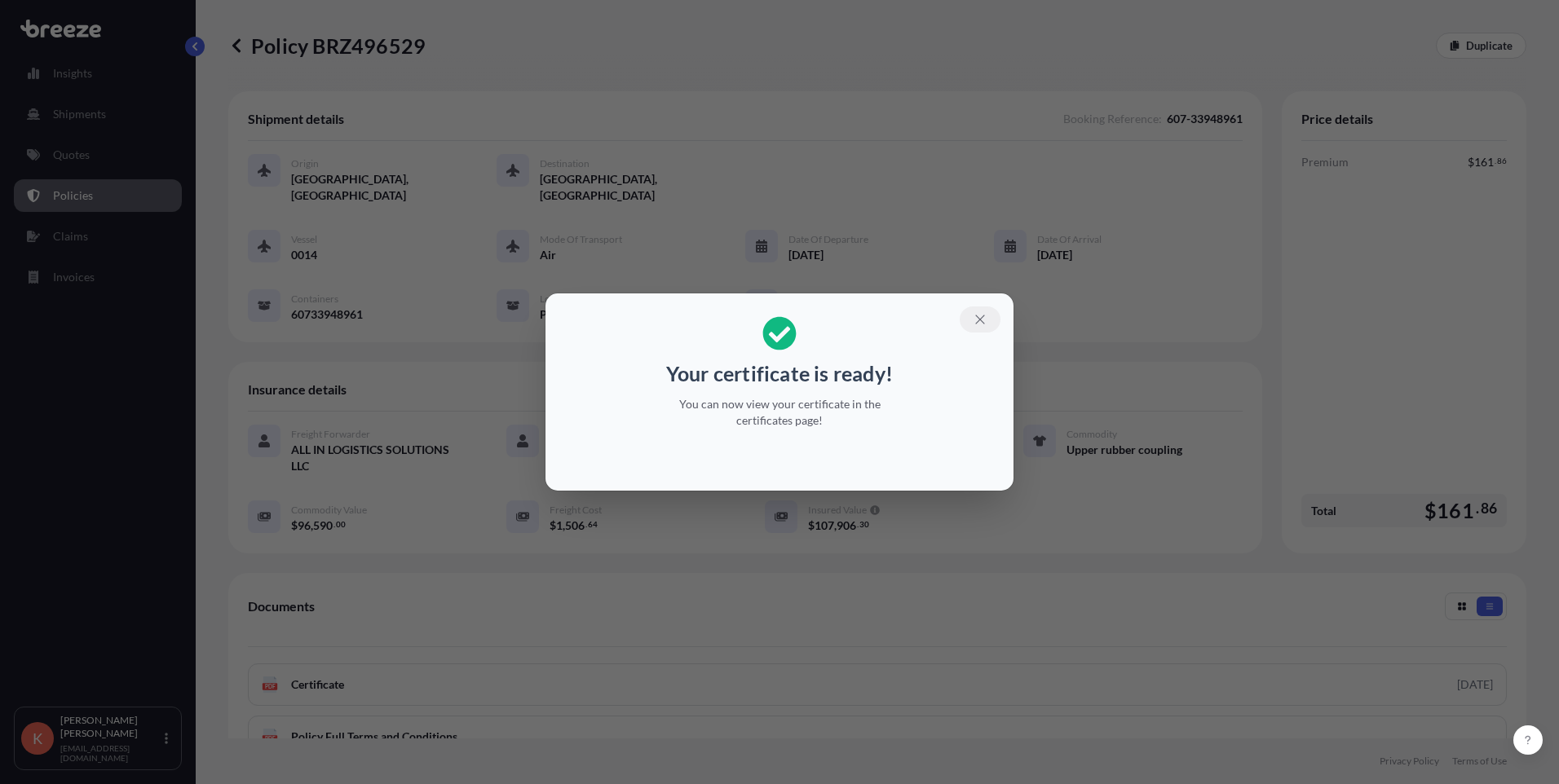
click at [978, 323] on icon "button" at bounding box center [980, 319] width 15 height 15
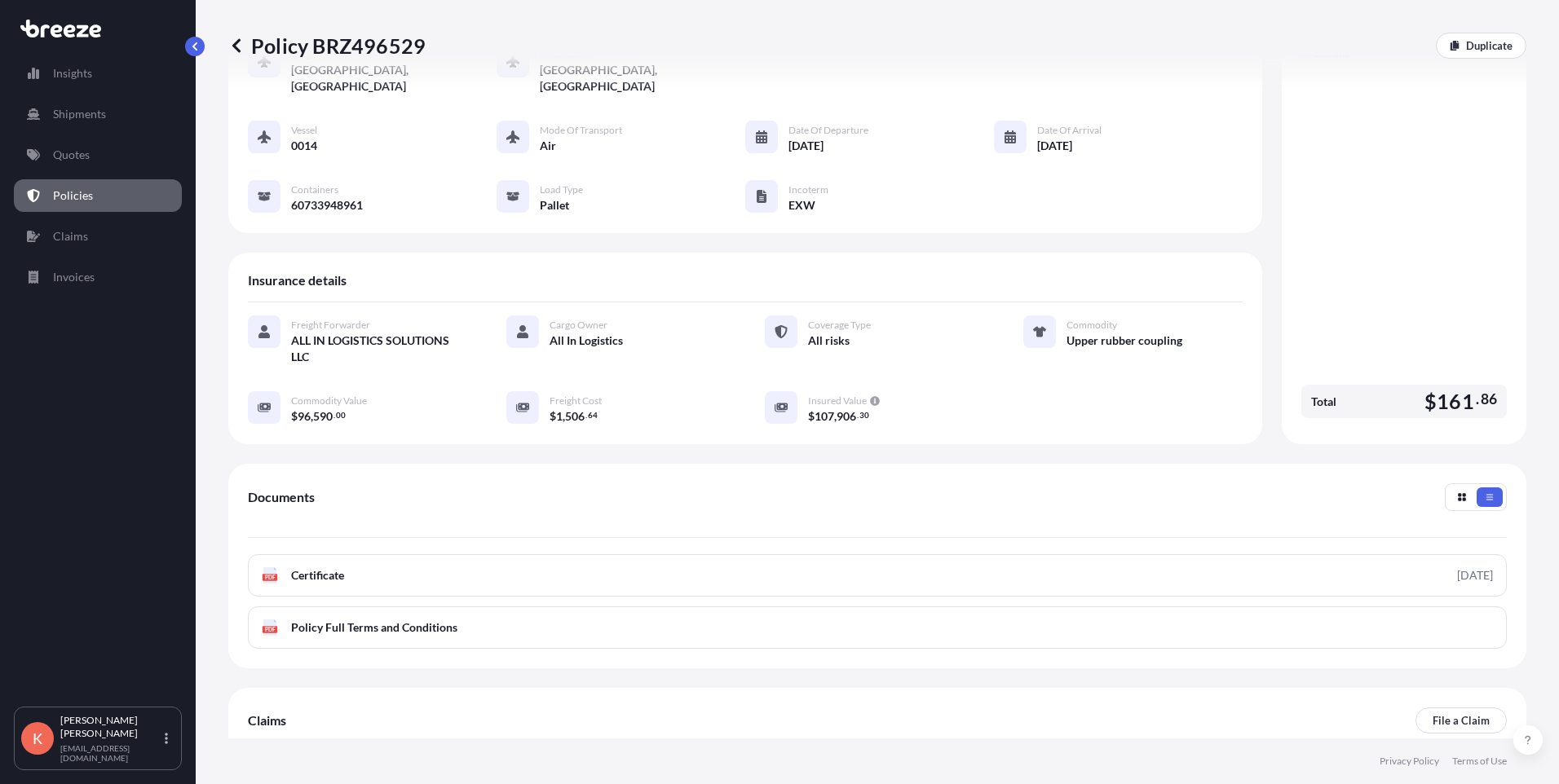
scroll to position [196, 0]
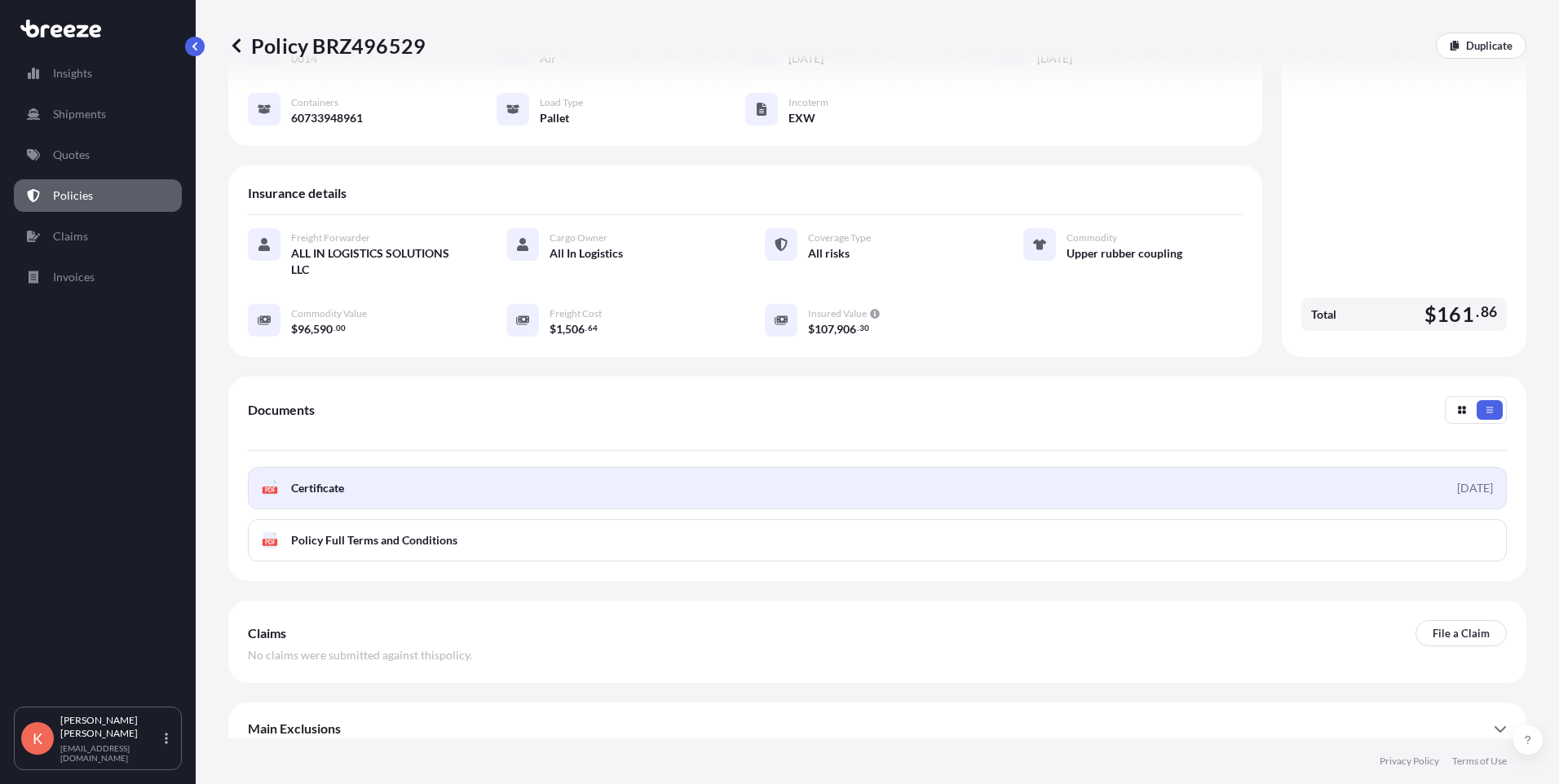
click at [914, 467] on link "PDF Certificate [DATE]" at bounding box center [877, 488] width 1259 height 43
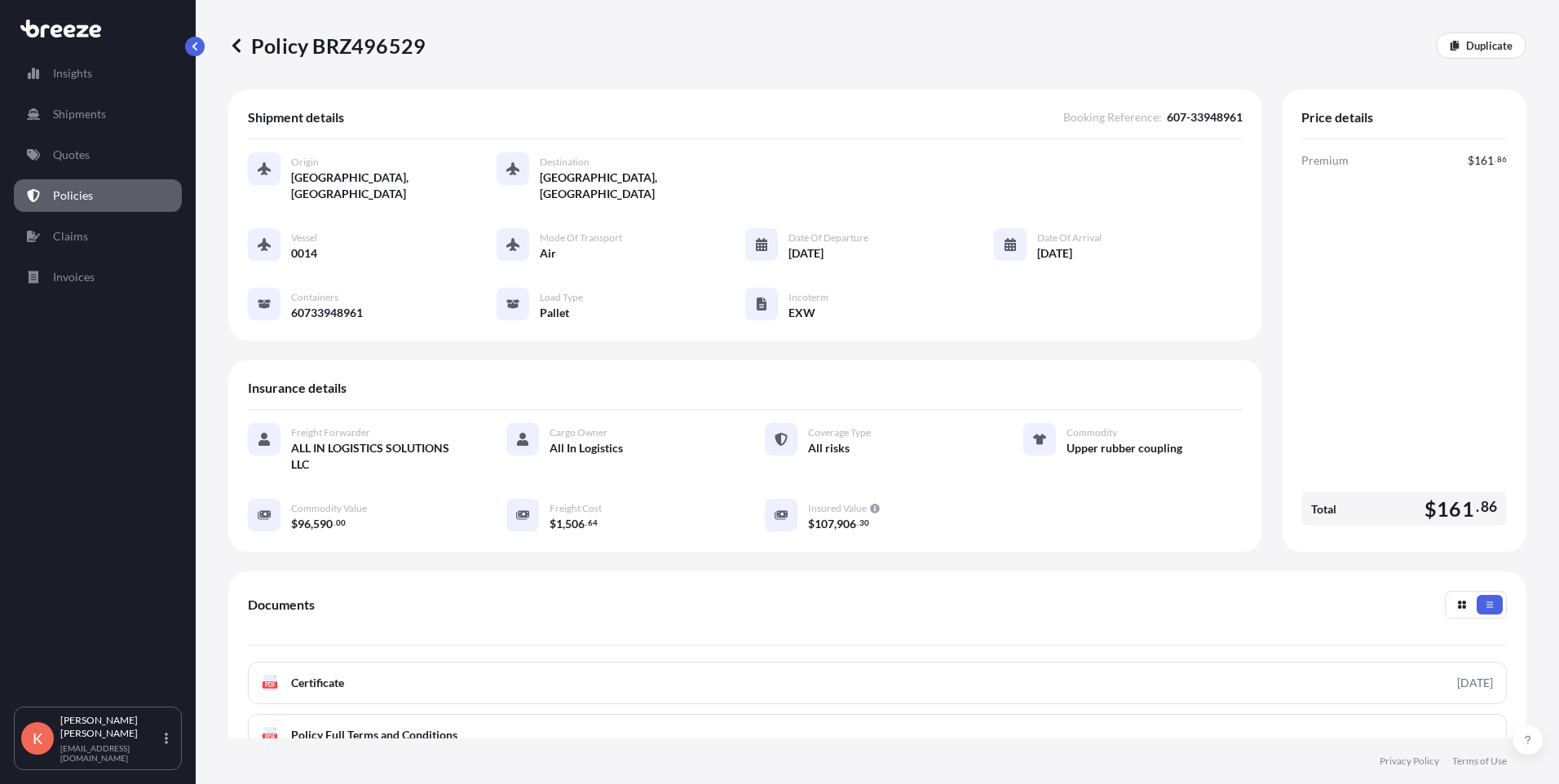
scroll to position [0, 0]
